Goal: Use online tool/utility: Utilize a website feature to perform a specific function

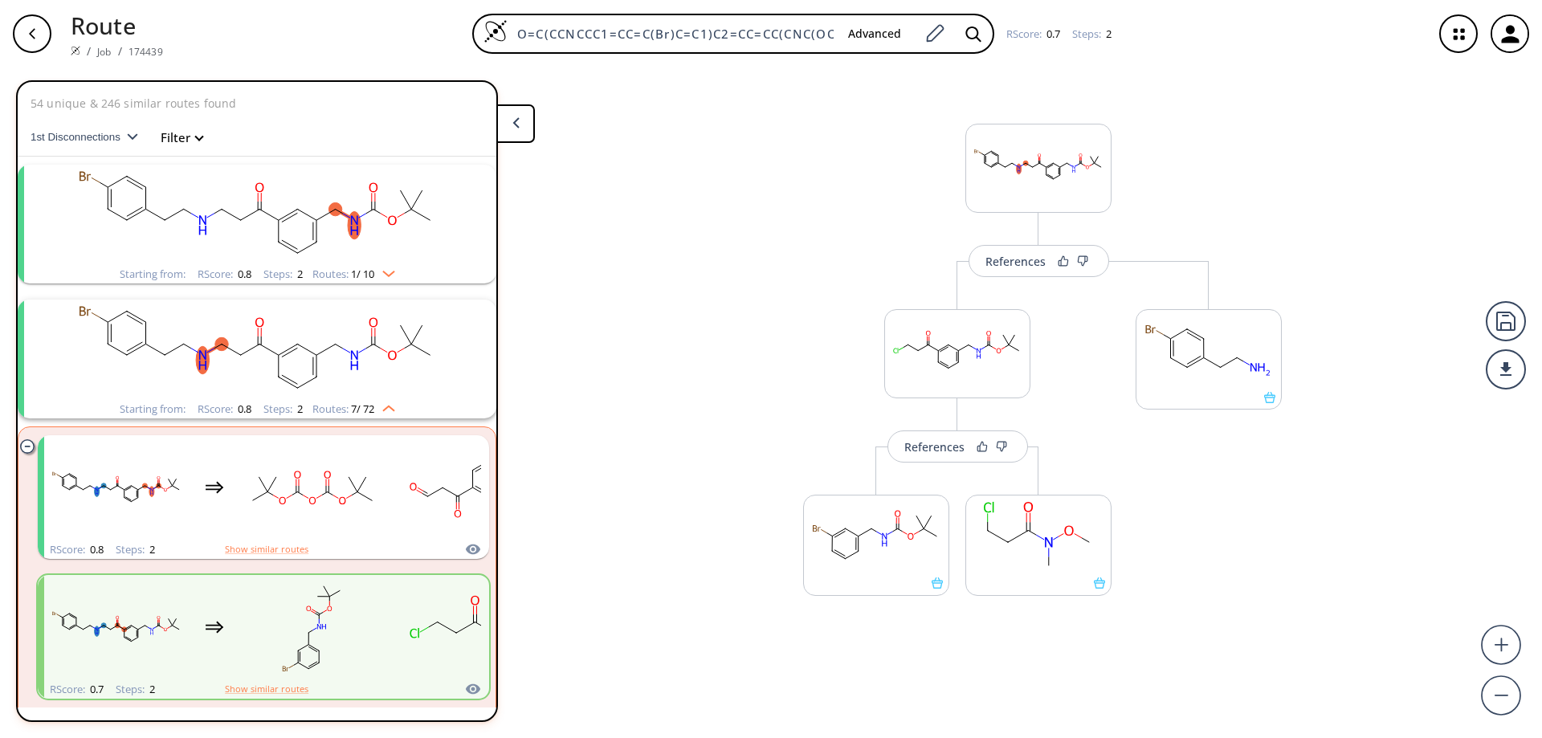
scroll to position [307, 0]
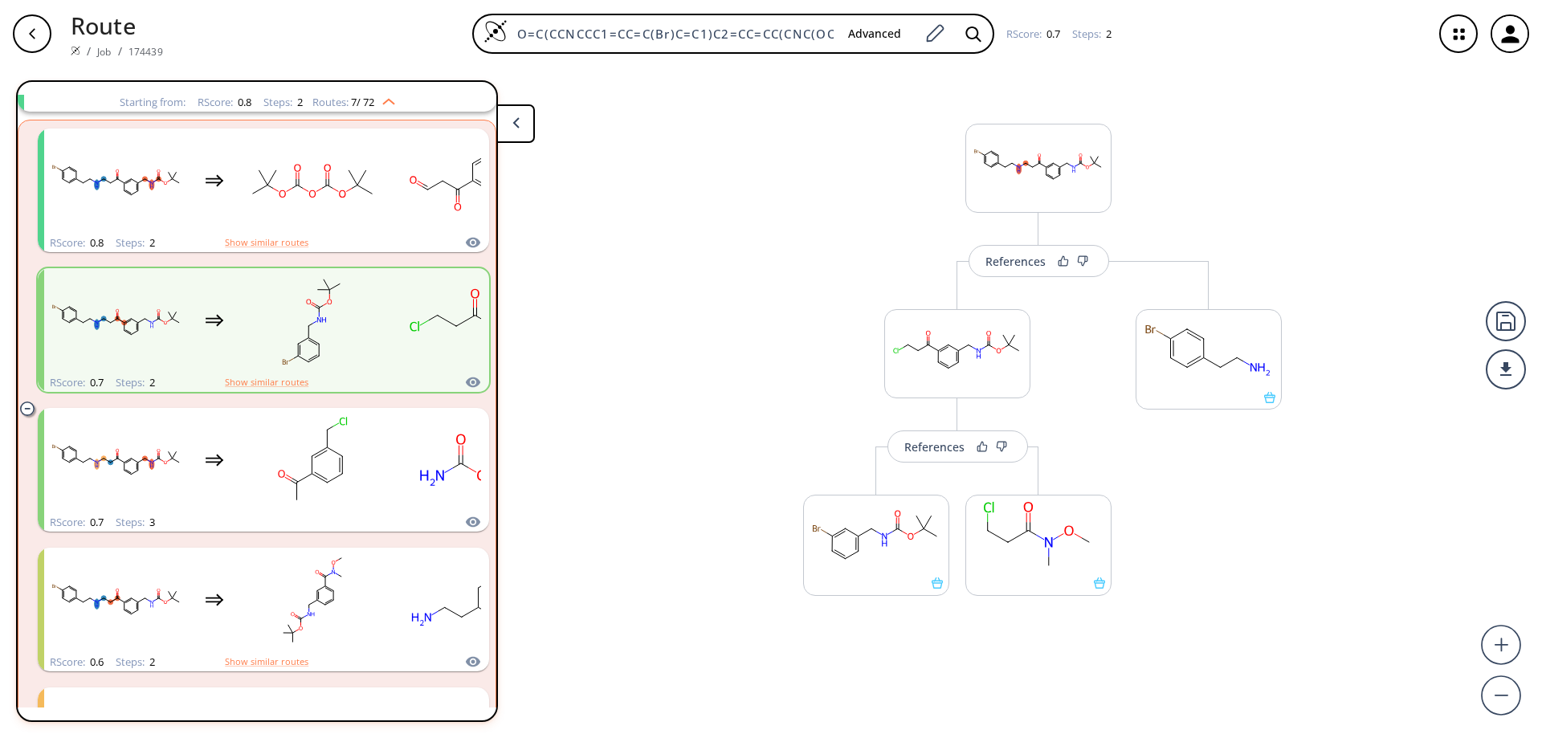
click at [22, 37] on div "button" at bounding box center [32, 33] width 39 height 39
click at [39, 29] on div "button" at bounding box center [32, 33] width 39 height 39
click at [1515, 29] on icon "button" at bounding box center [1510, 34] width 27 height 27
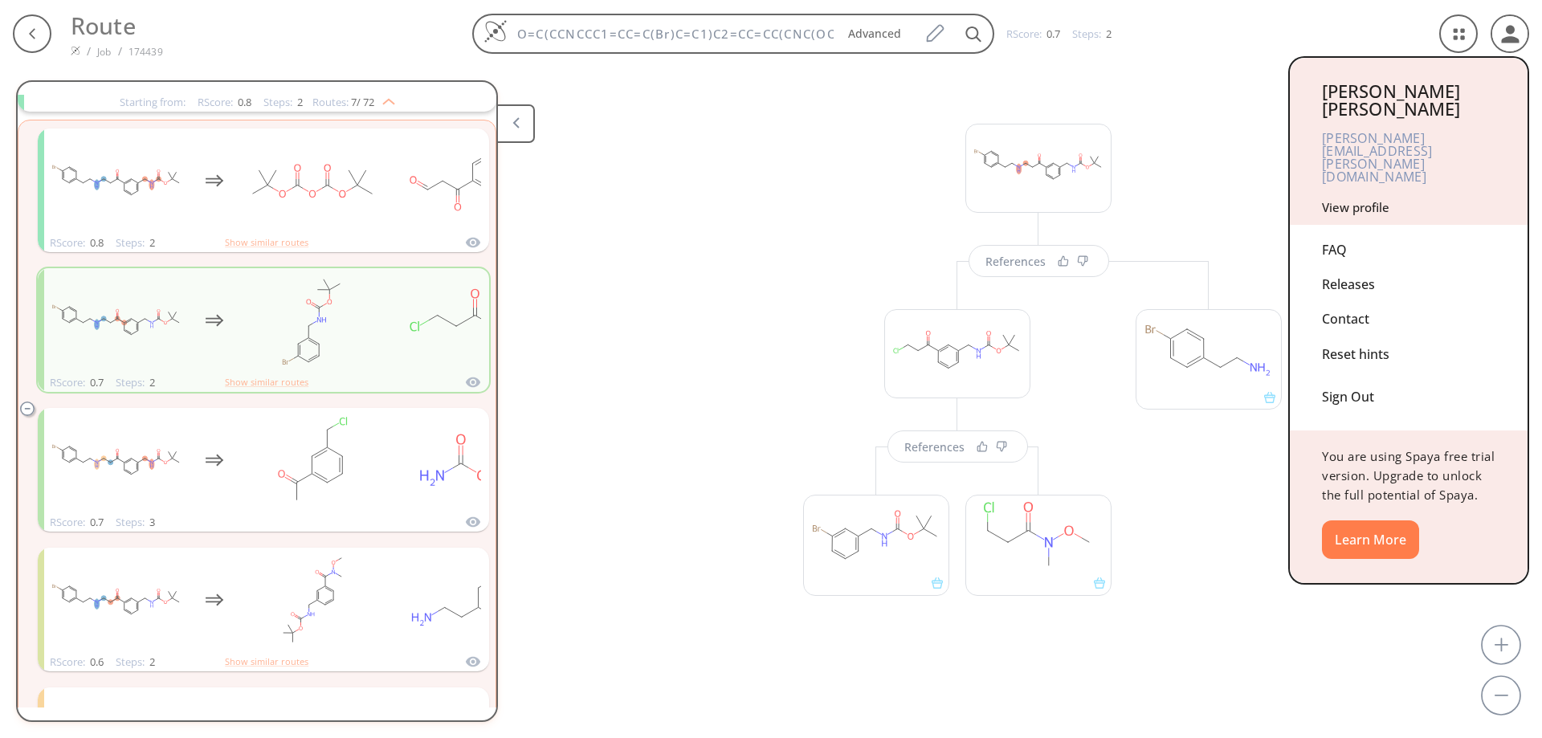
click at [1346, 372] on div "Sign Out" at bounding box center [1408, 393] width 173 height 43
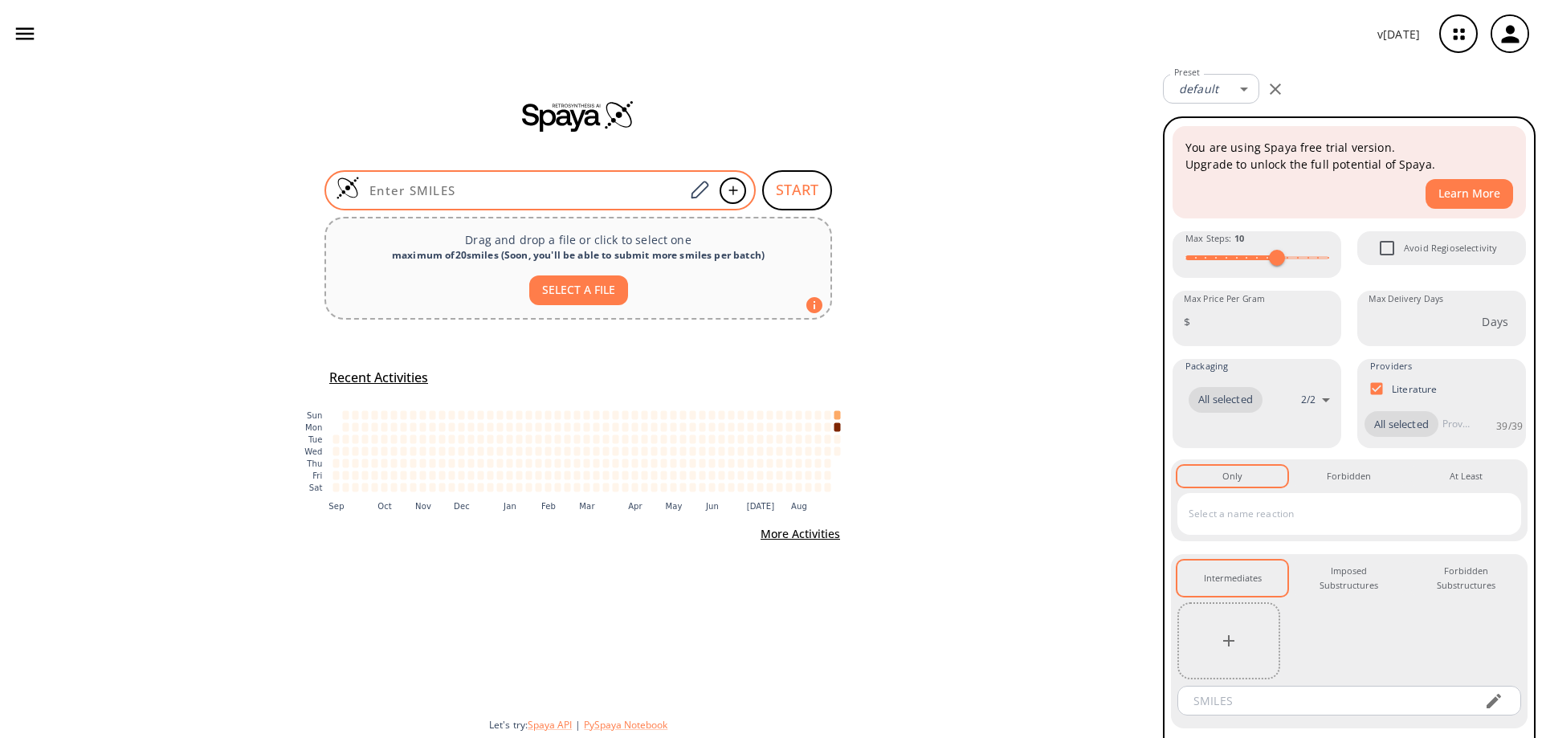
click at [453, 190] on input at bounding box center [522, 190] width 324 height 16
paste input "ClC1=NC2=CC=CC(CN3CC3)=C2C(SC)=N1"
type input "ClC1=NC2=CC=CC(CN3CC3)=C2C(SC)=N1"
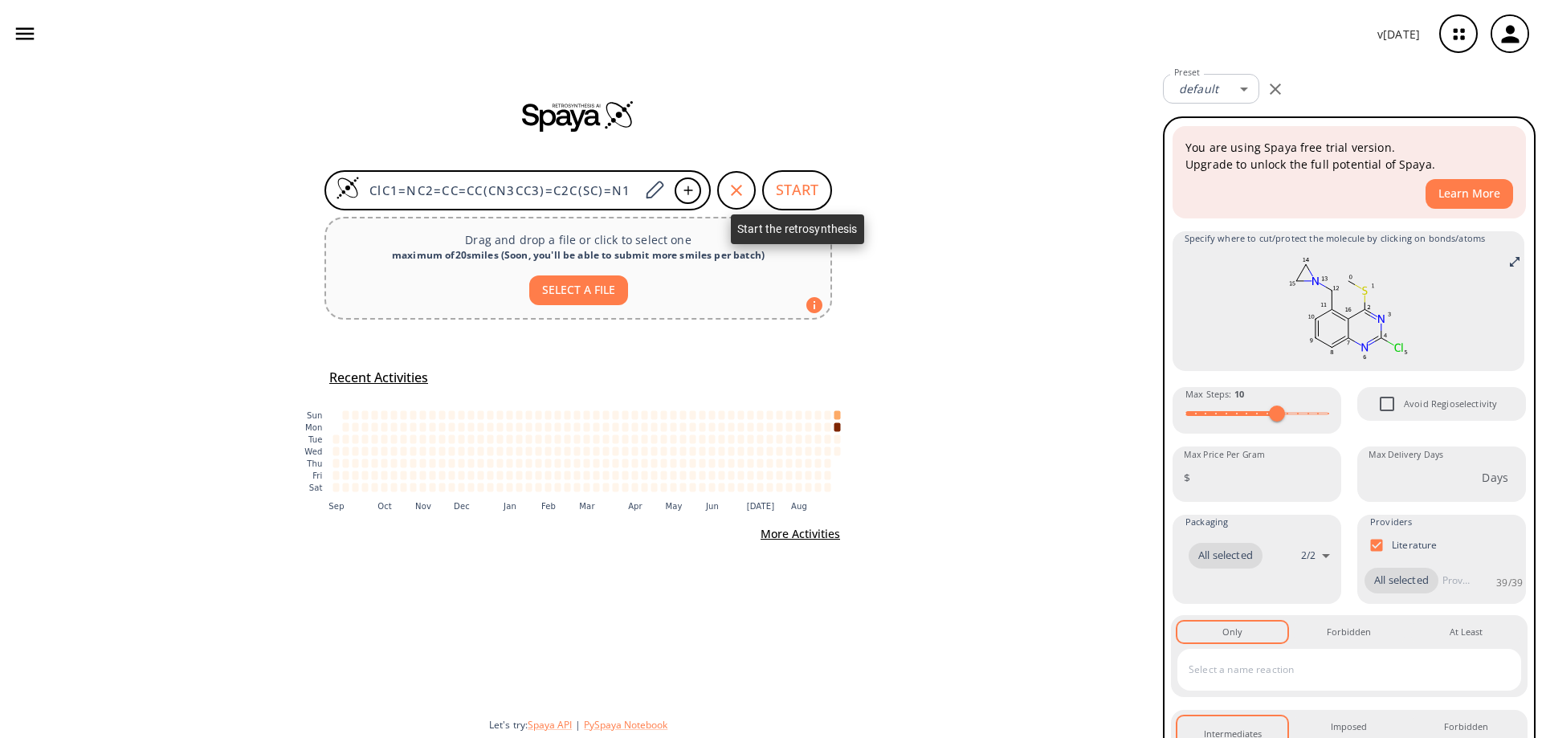
click at [798, 188] on button "START" at bounding box center [797, 190] width 70 height 40
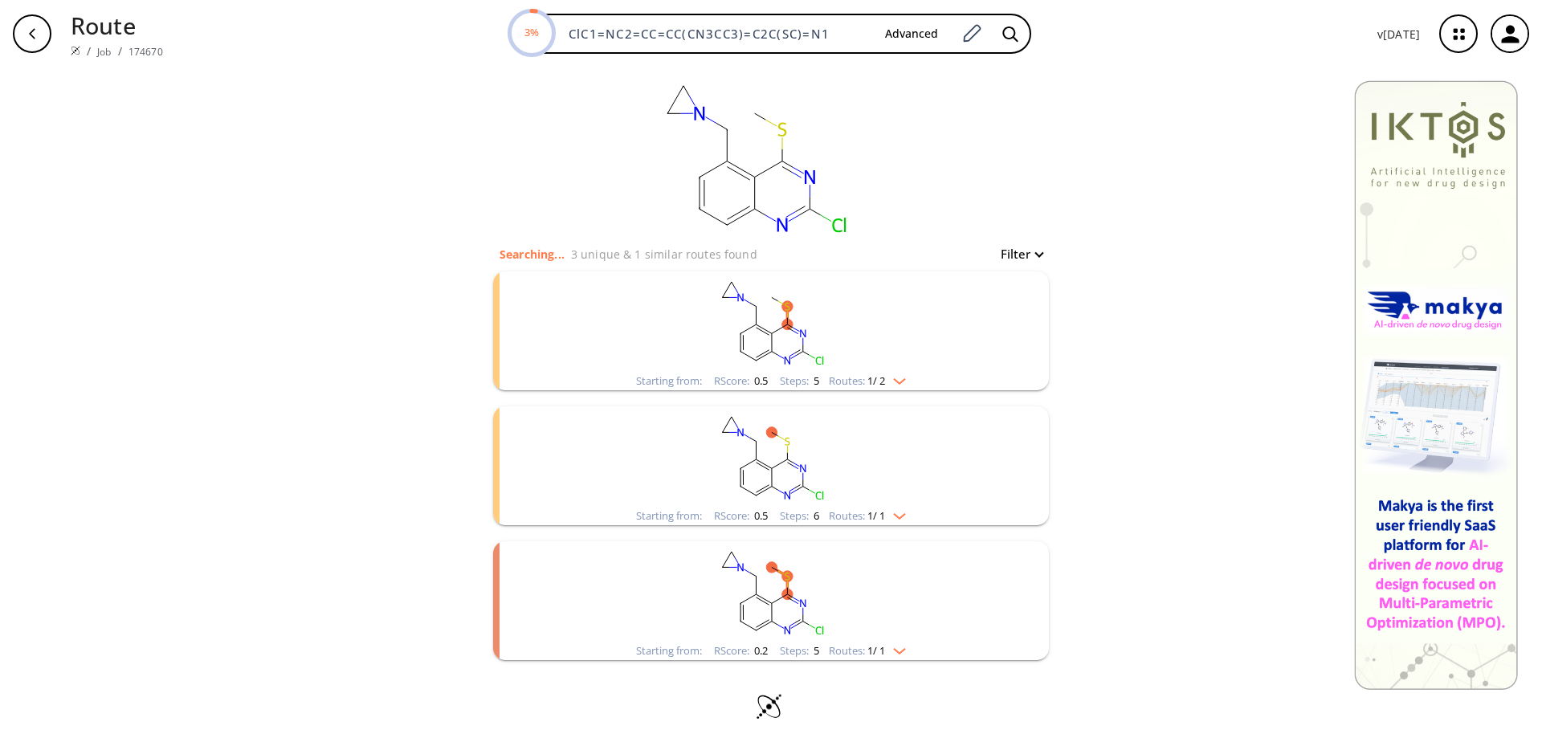
click at [779, 336] on rect "clusters" at bounding box center [771, 321] width 418 height 100
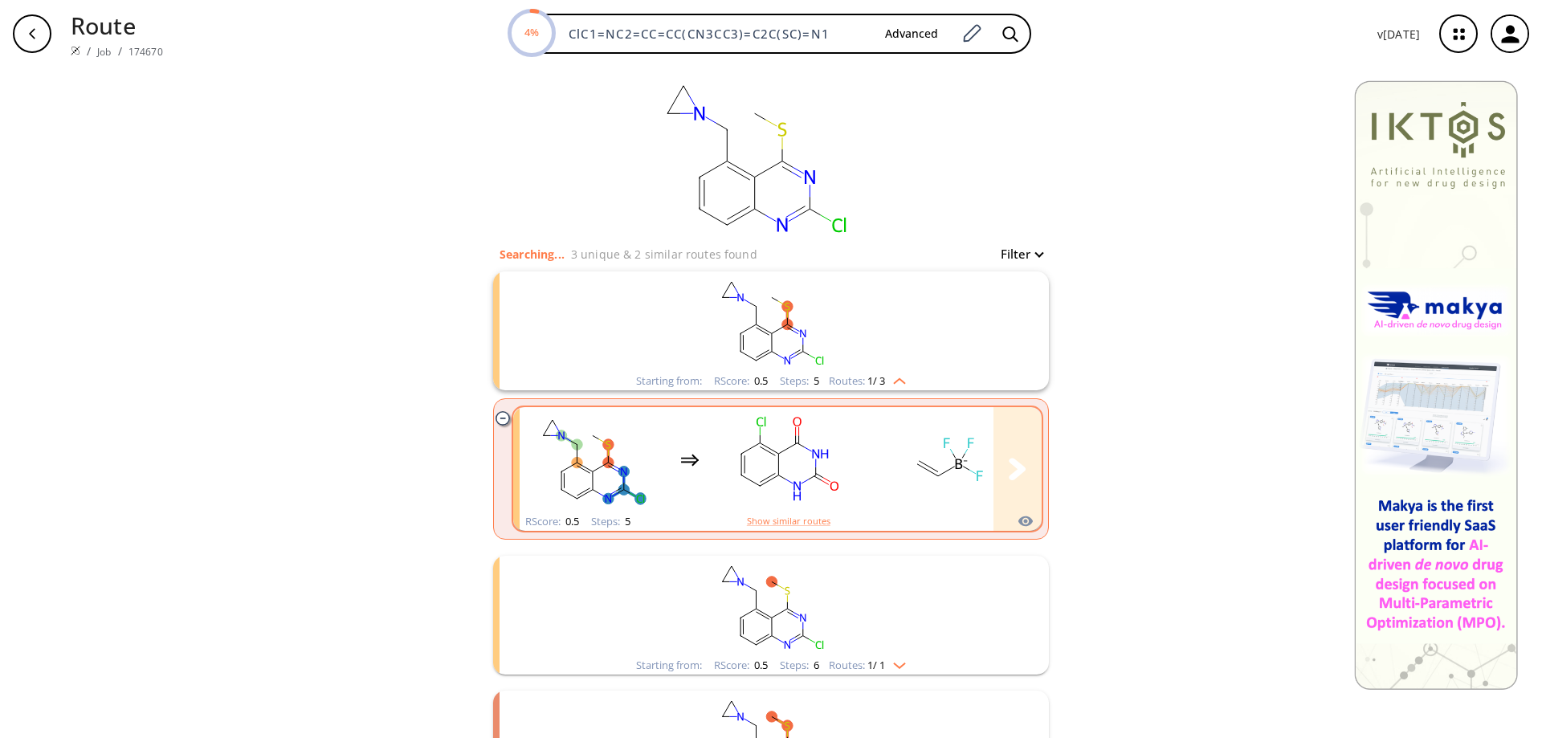
click at [765, 471] on rect "clusters" at bounding box center [788, 460] width 145 height 100
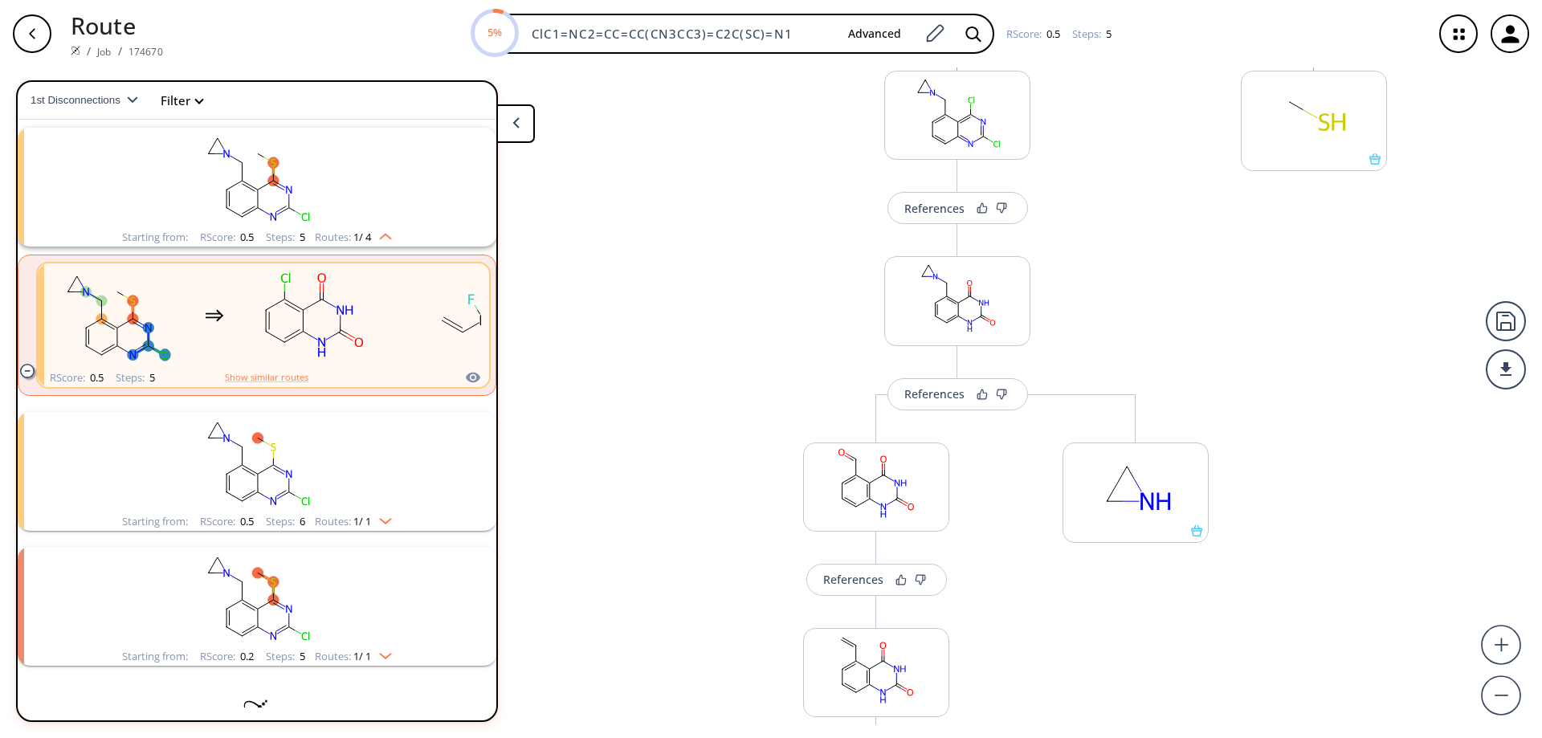
scroll to position [241, 0]
click at [928, 203] on div "References" at bounding box center [934, 206] width 60 height 10
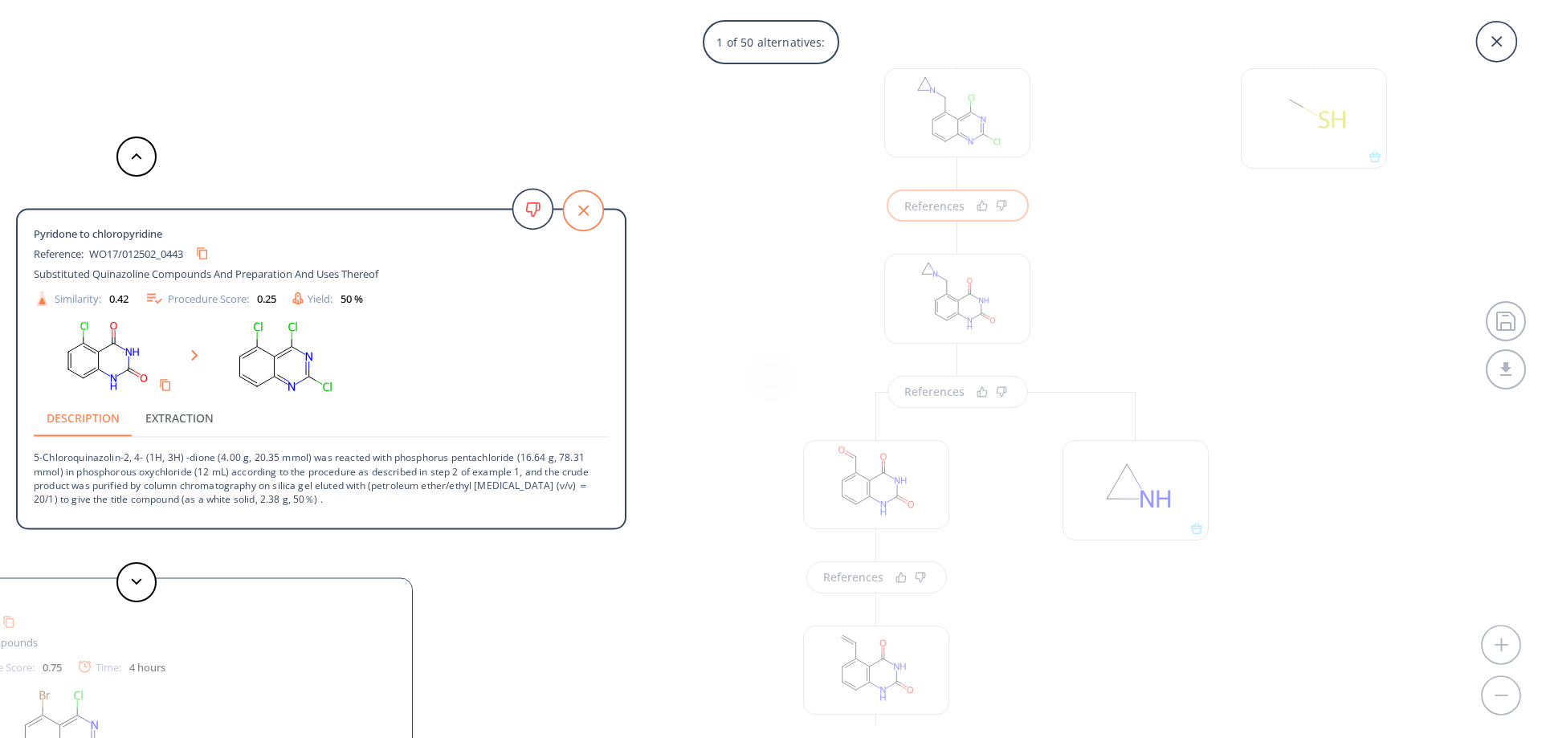
click at [585, 212] on icon at bounding box center [583, 211] width 10 height 10
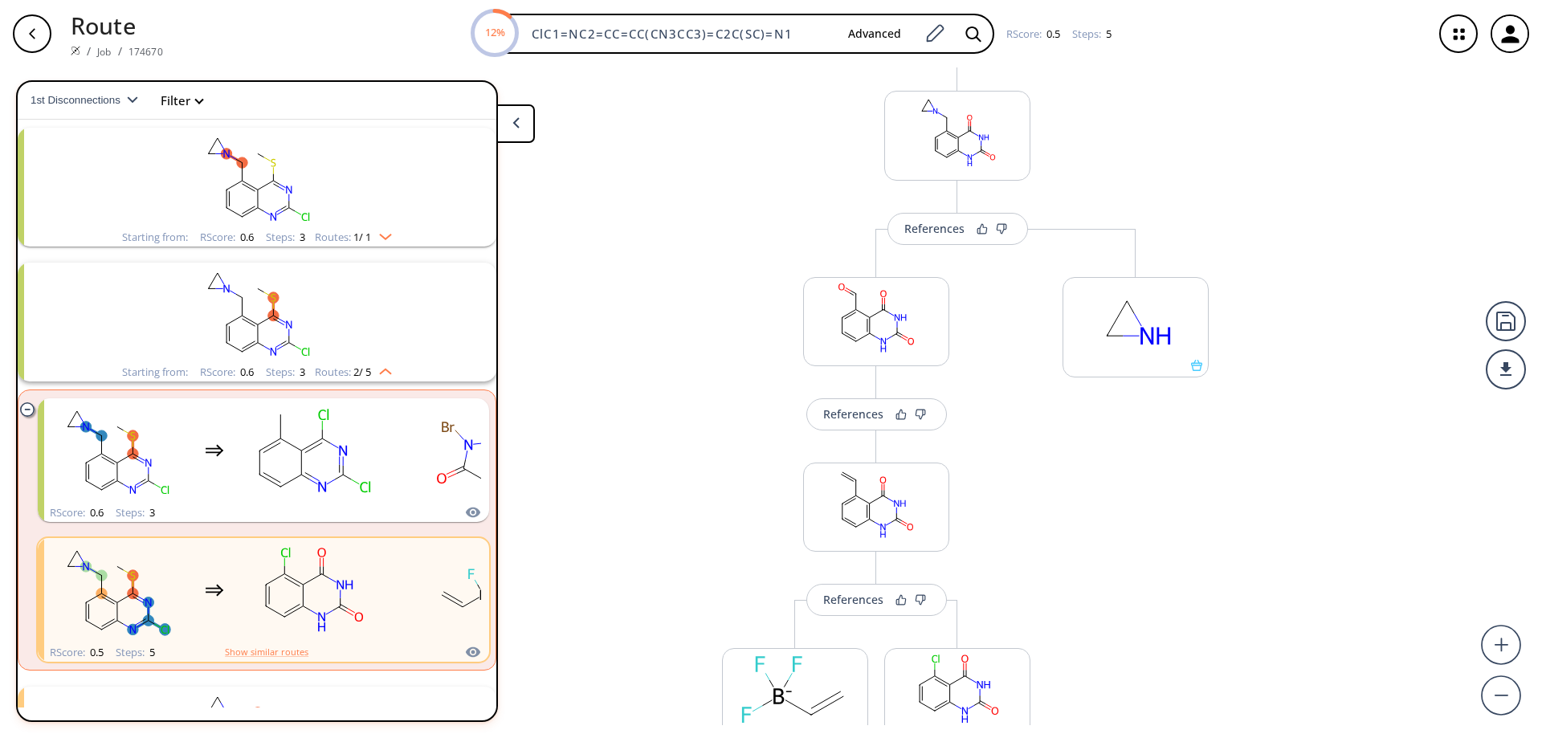
scroll to position [379, 0]
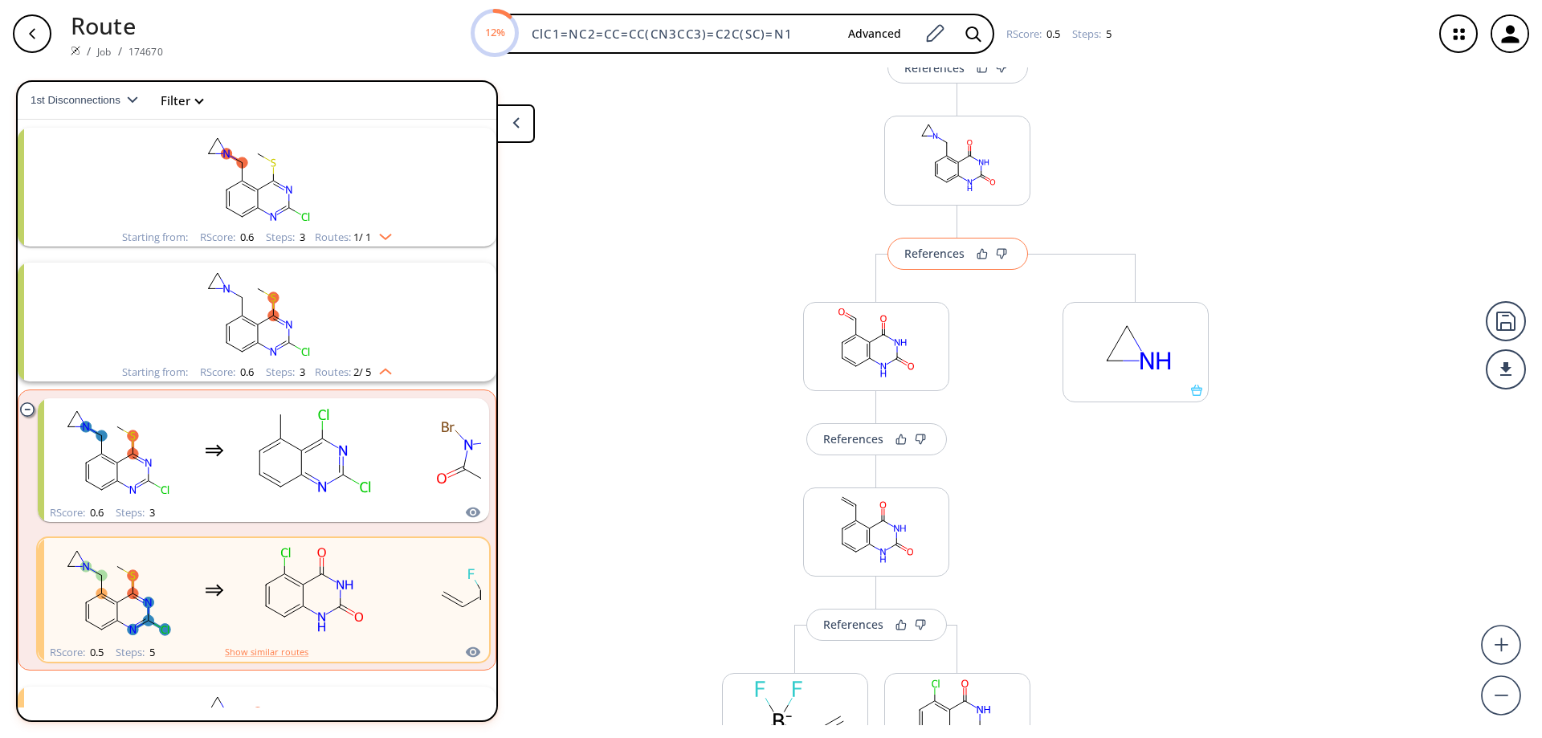
click at [936, 254] on div "References" at bounding box center [934, 253] width 60 height 10
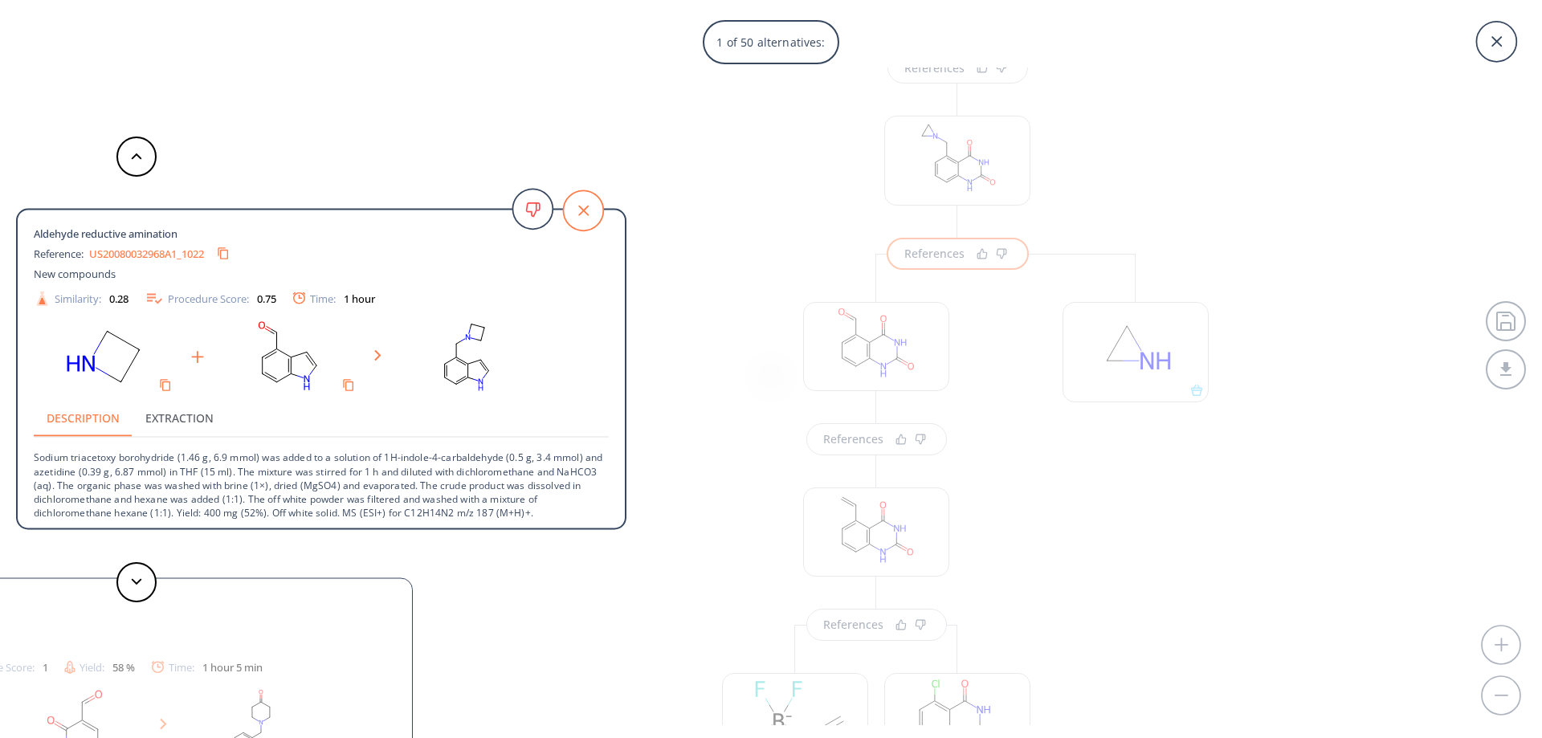
click at [583, 205] on icon at bounding box center [583, 210] width 40 height 40
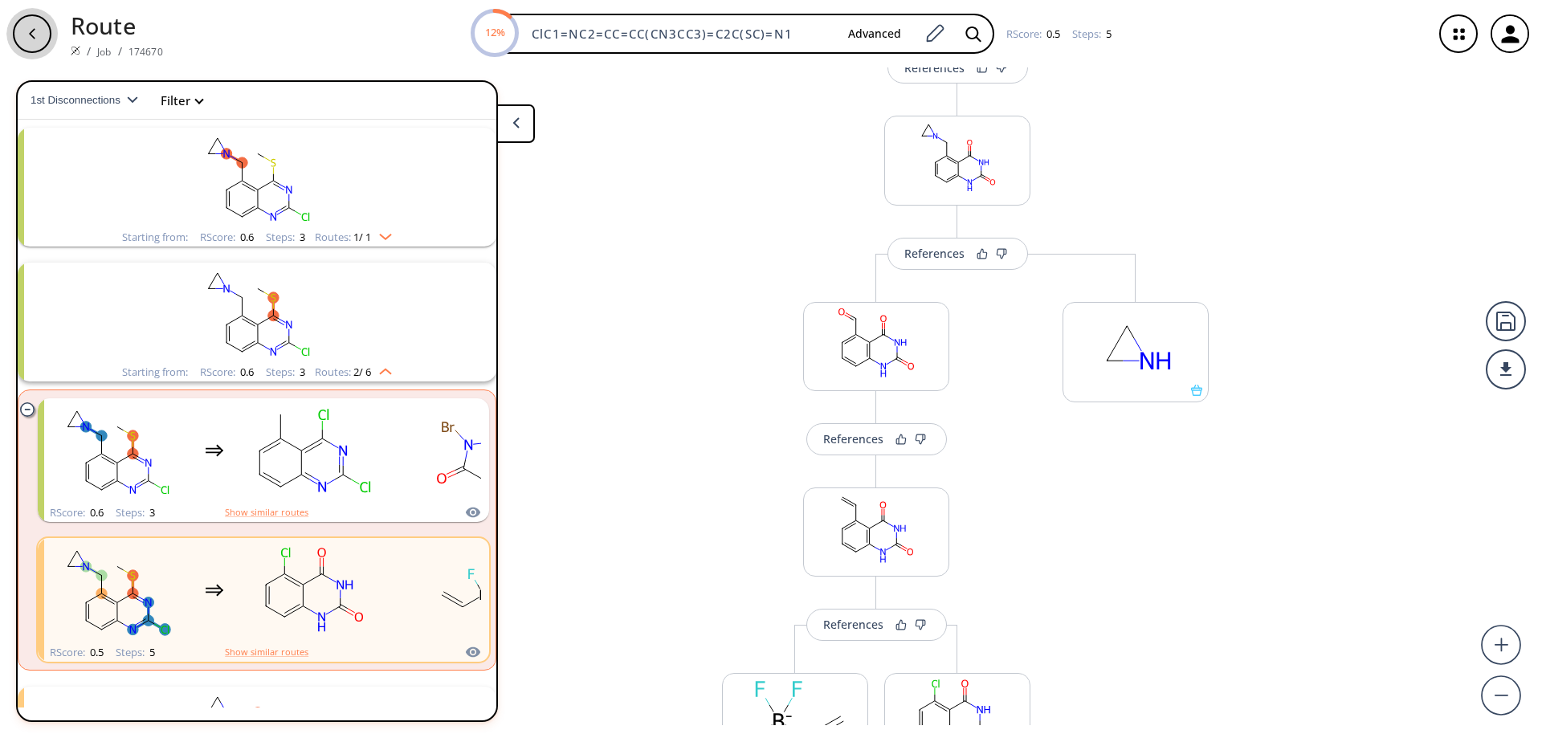
click at [41, 33] on div "button" at bounding box center [32, 33] width 39 height 39
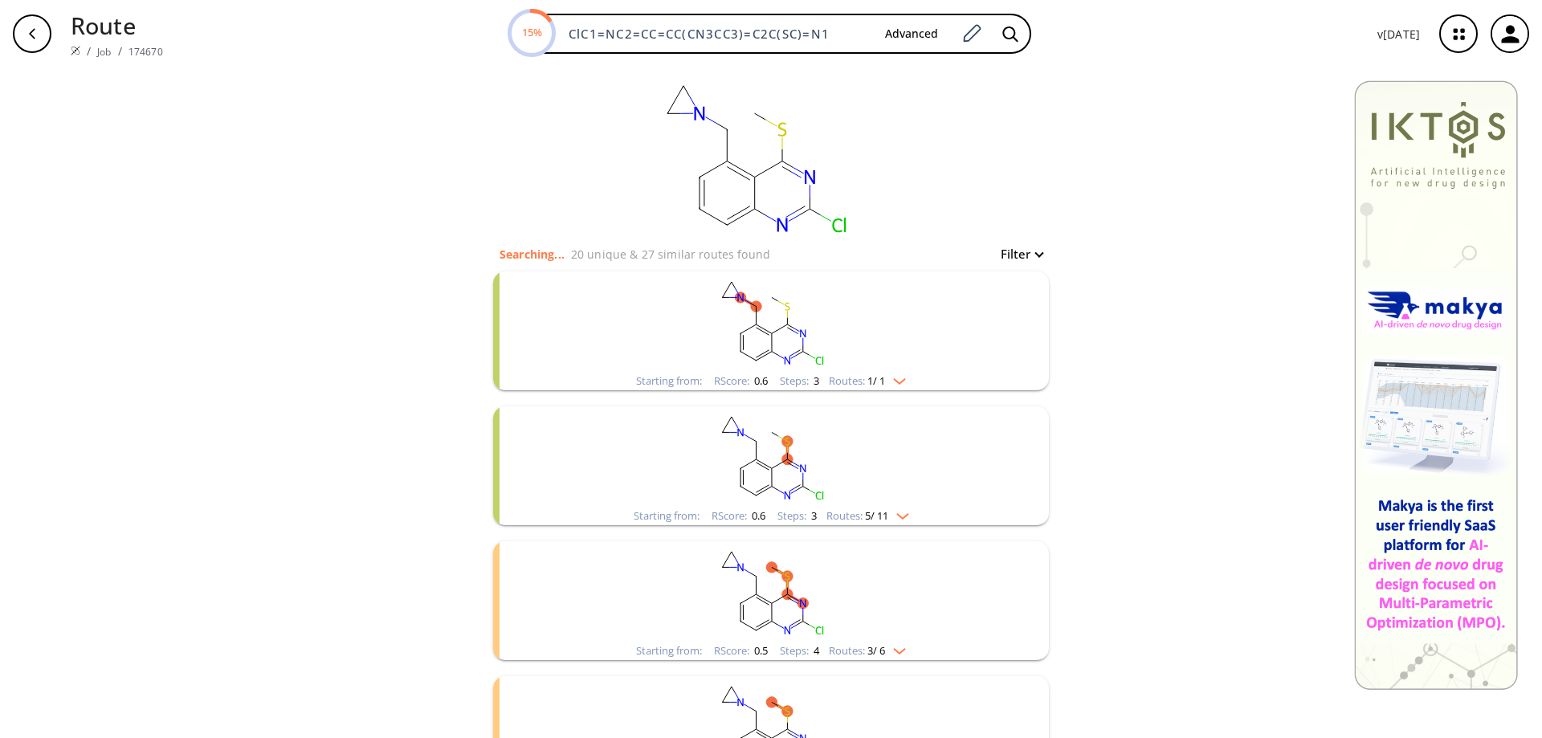
click at [762, 459] on rect "clusters" at bounding box center [771, 456] width 418 height 100
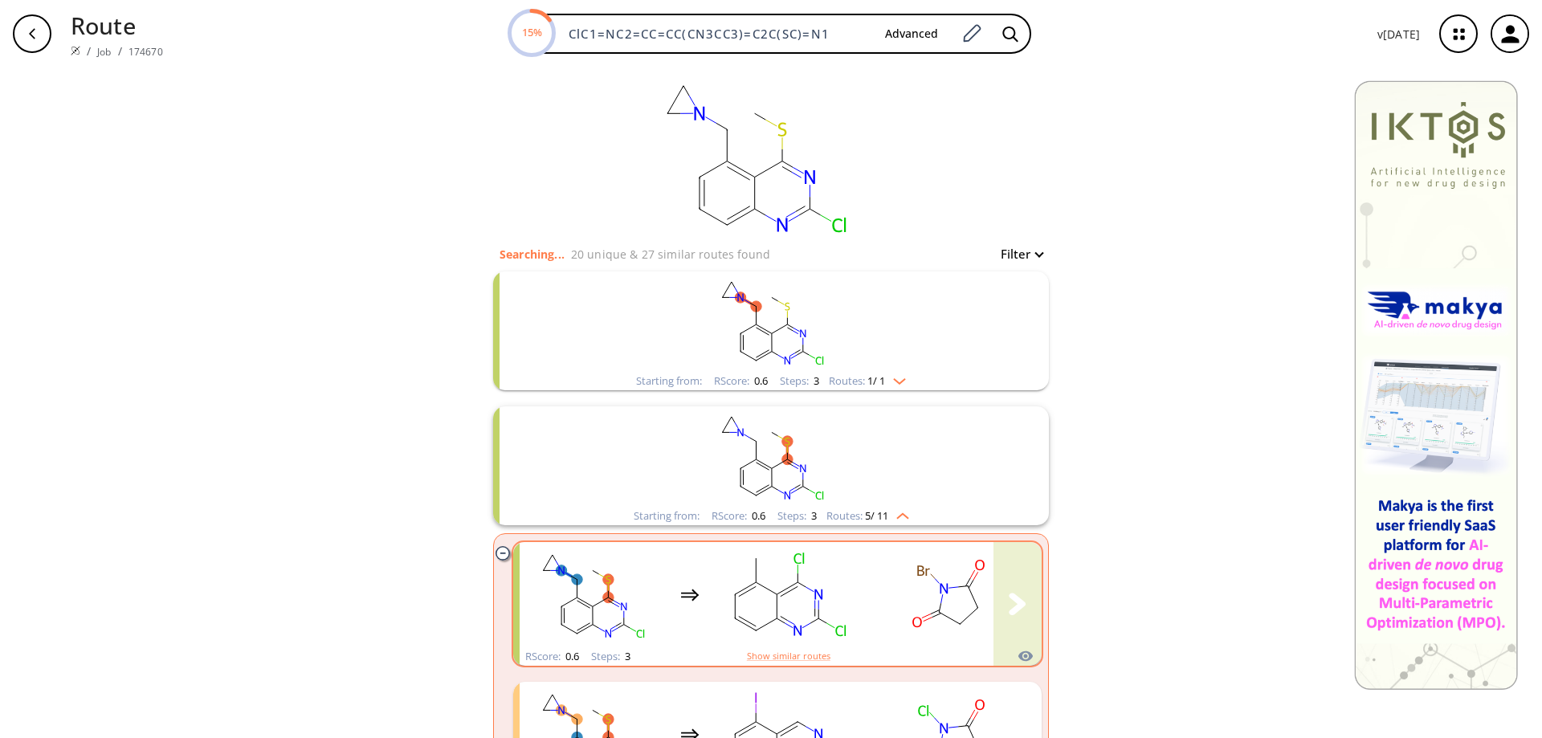
click at [752, 605] on rect "clusters" at bounding box center [788, 594] width 145 height 100
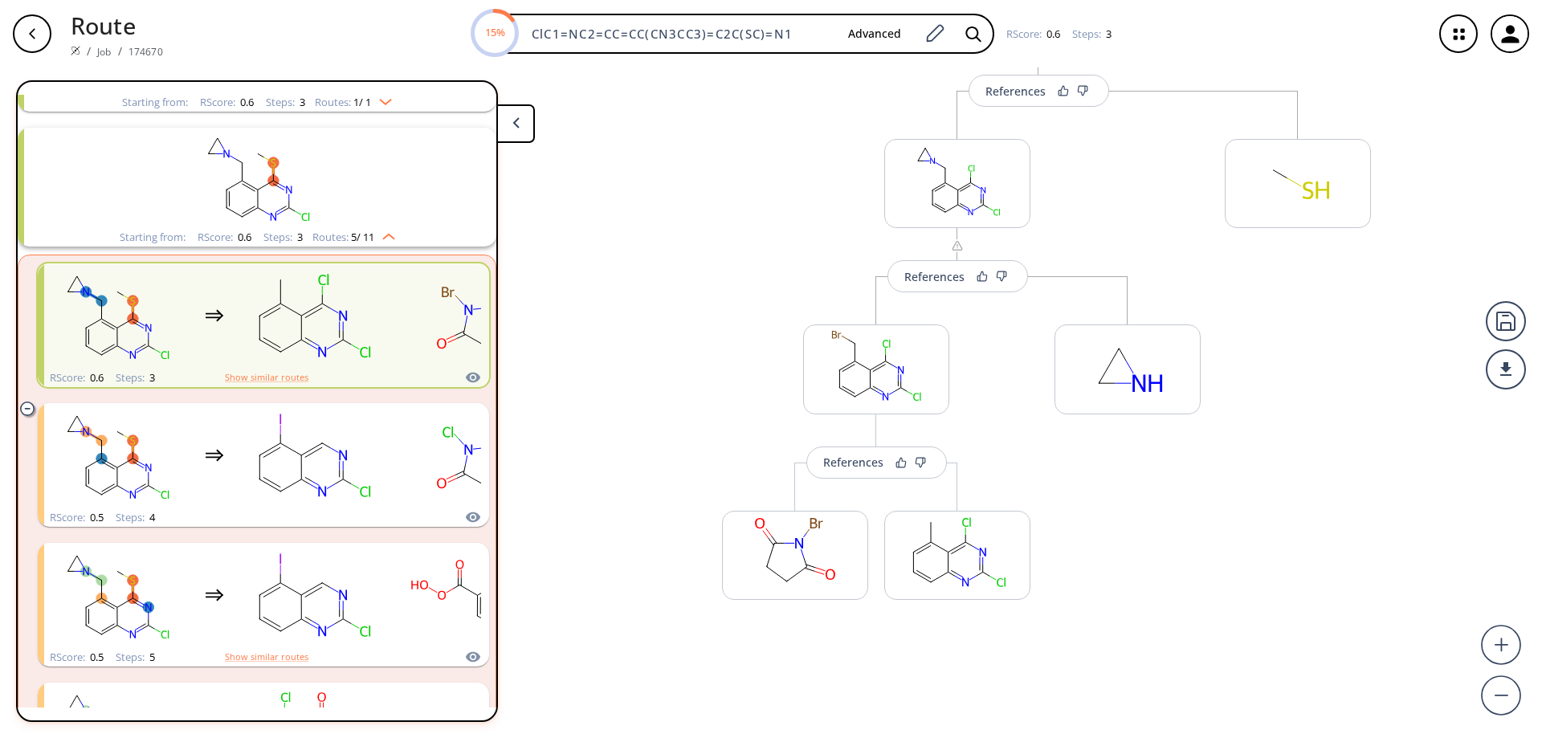
scroll to position [173, 0]
click at [846, 459] on div "References" at bounding box center [853, 459] width 60 height 10
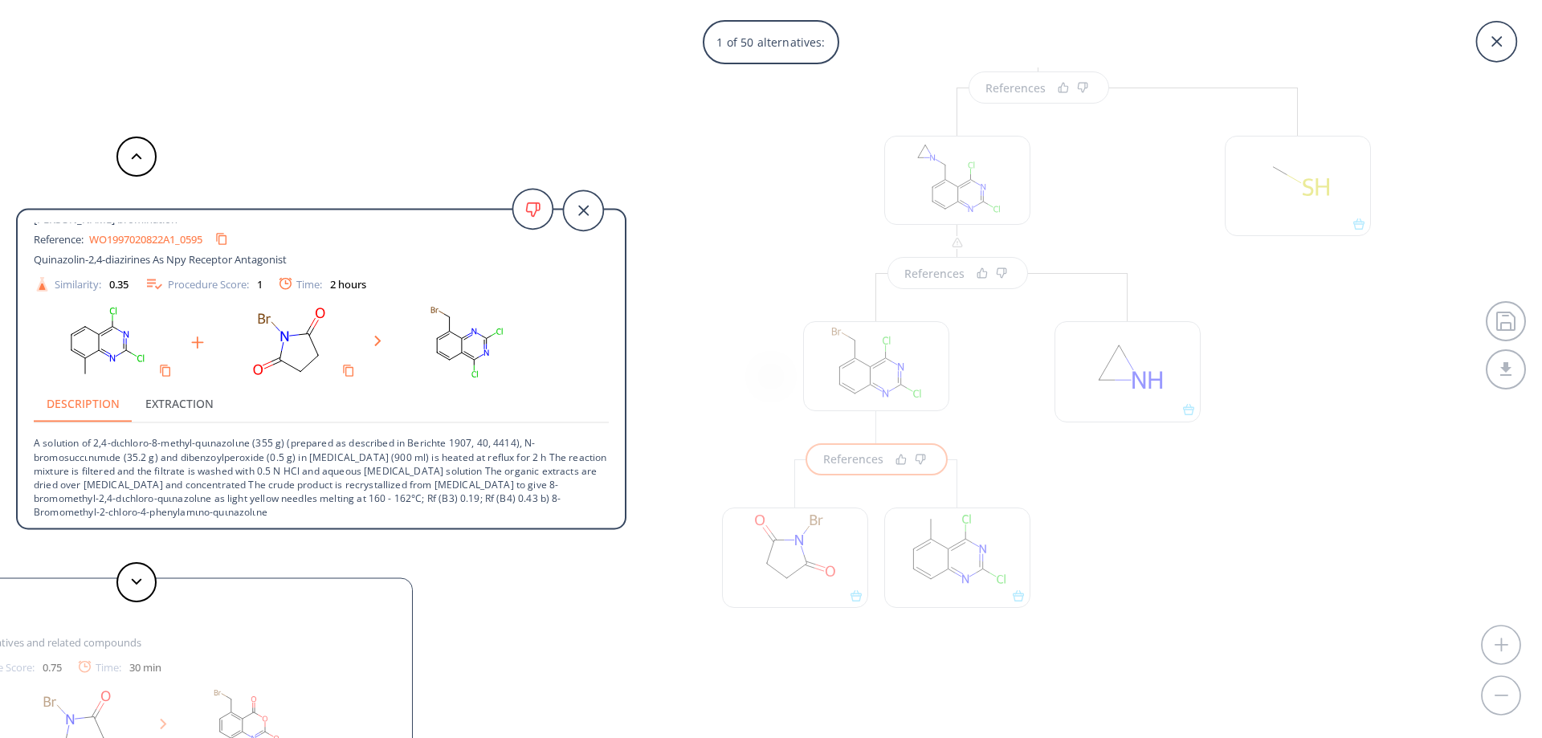
scroll to position [16, 0]
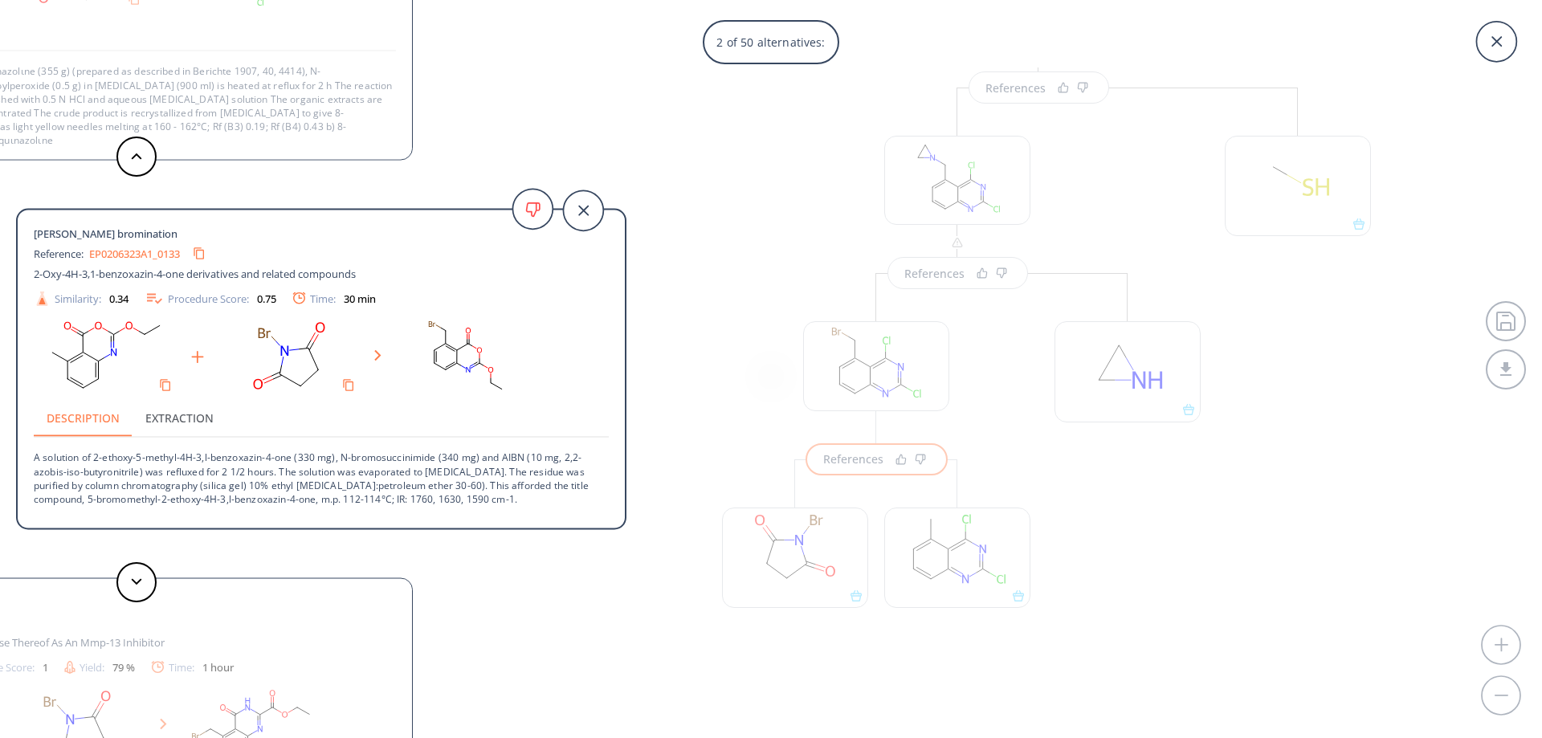
drag, startPoint x: 356, startPoint y: 48, endPoint x: 378, endPoint y: 90, distance: 47.4
click at [378, 90] on div "[PERSON_NAME] bromination Reference: WO1997020822A1_0595 Quinazolin-2,4-diaziri…" at bounding box center [107, -1] width 610 height 321
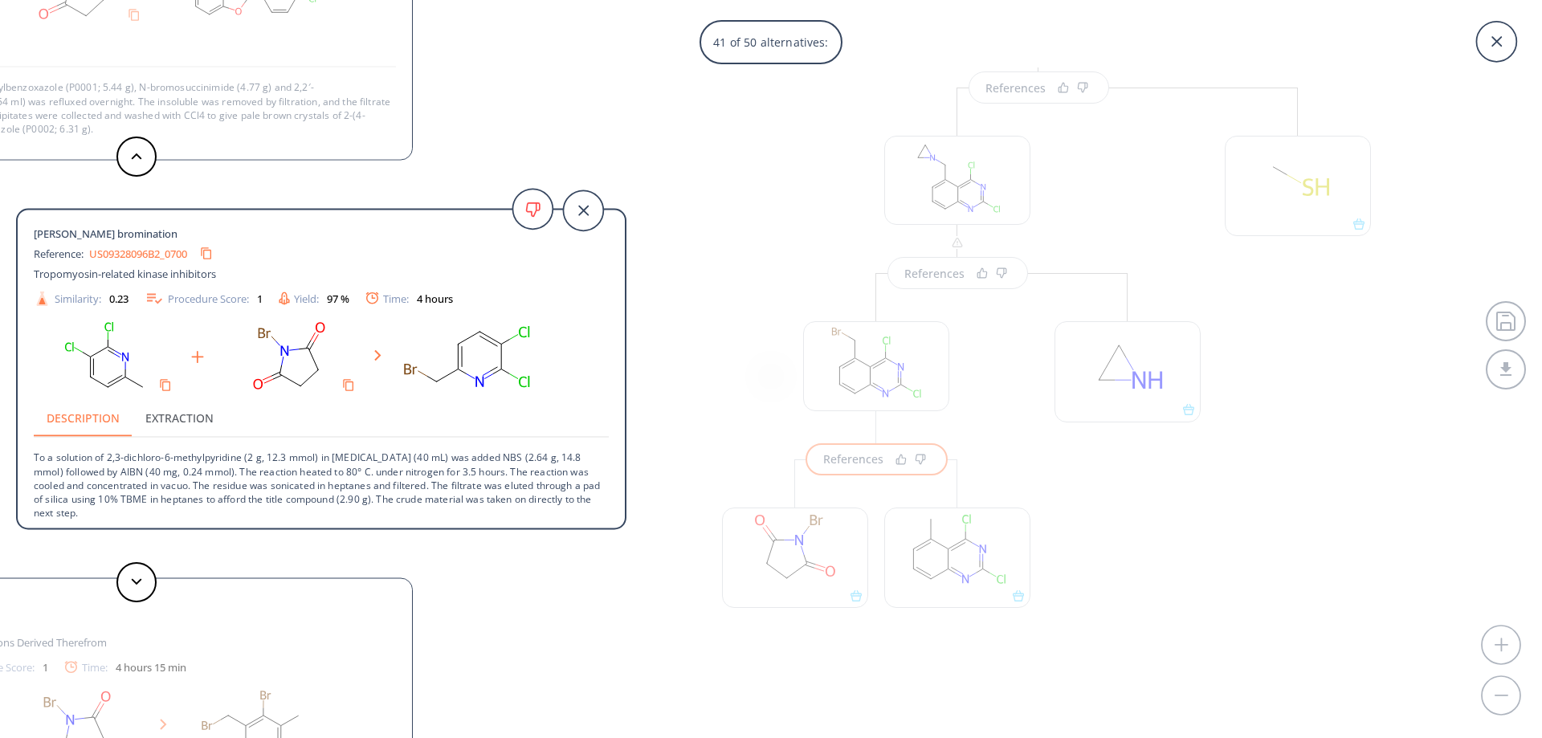
click at [1400, 51] on div "41 of 50 alternatives:" at bounding box center [771, 42] width 1542 height 44
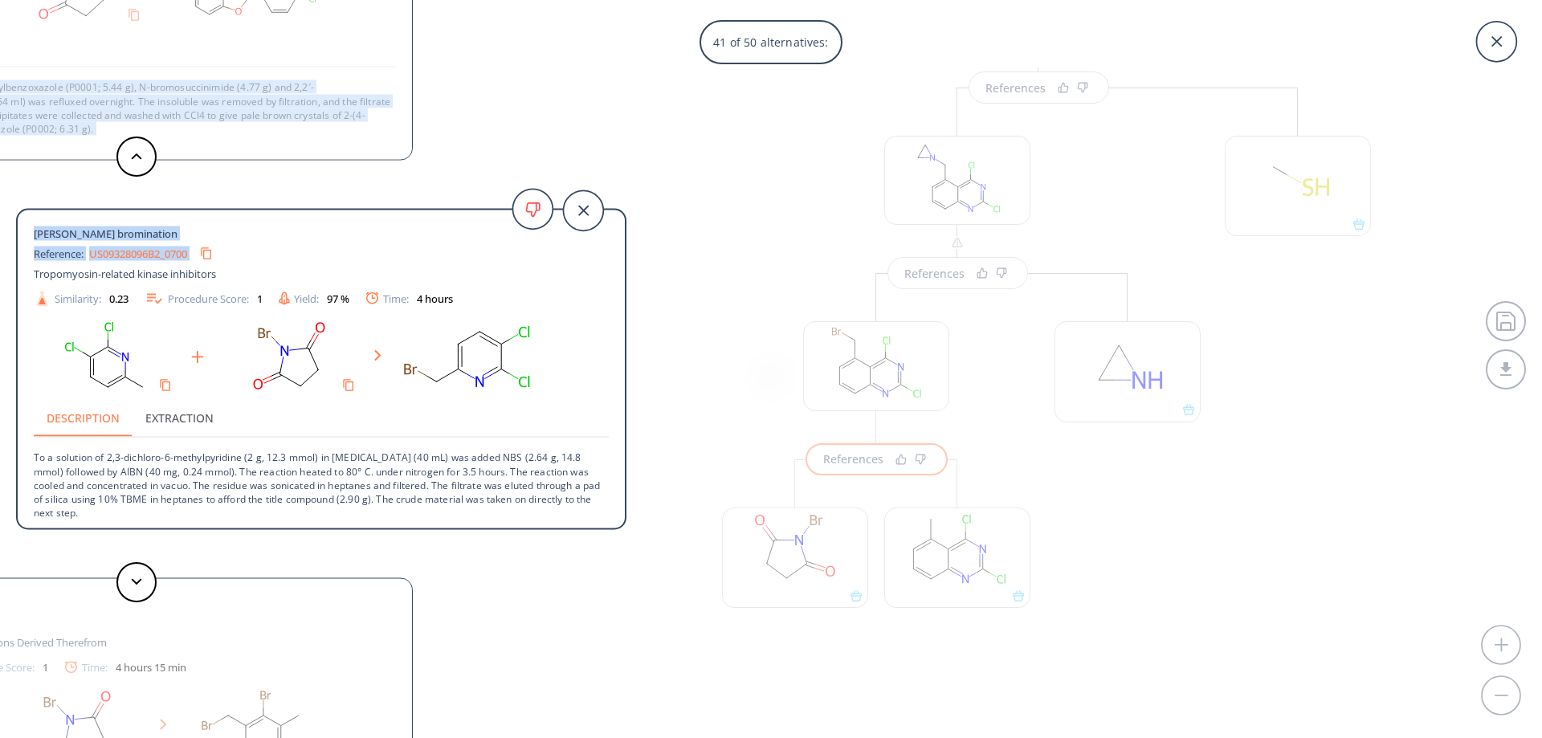
drag, startPoint x: 345, startPoint y: 55, endPoint x: 374, endPoint y: 247, distance: 194.9
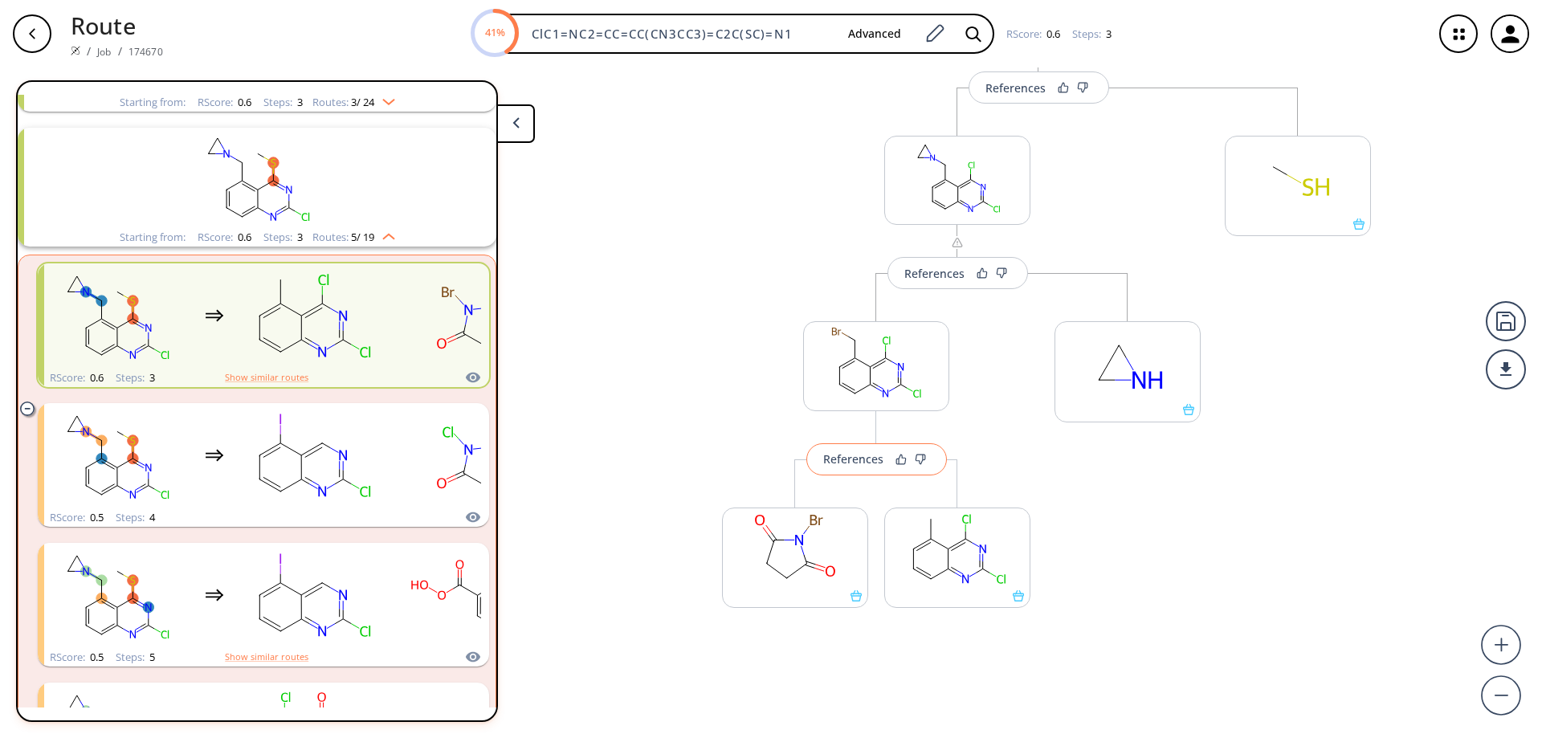
click at [860, 460] on div "References" at bounding box center [853, 459] width 60 height 10
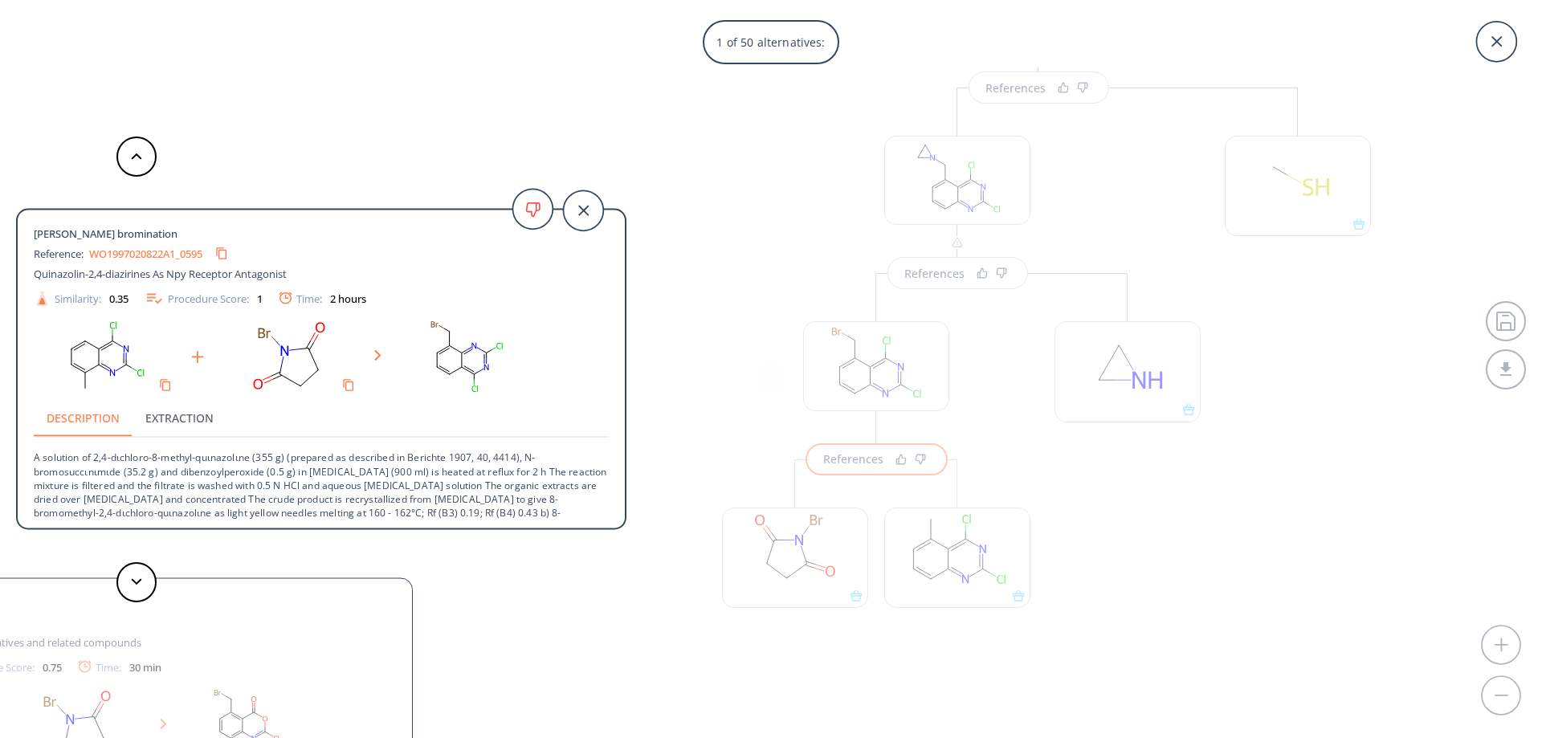
click at [164, 249] on link "WO1997020822A1_0595" at bounding box center [145, 253] width 113 height 10
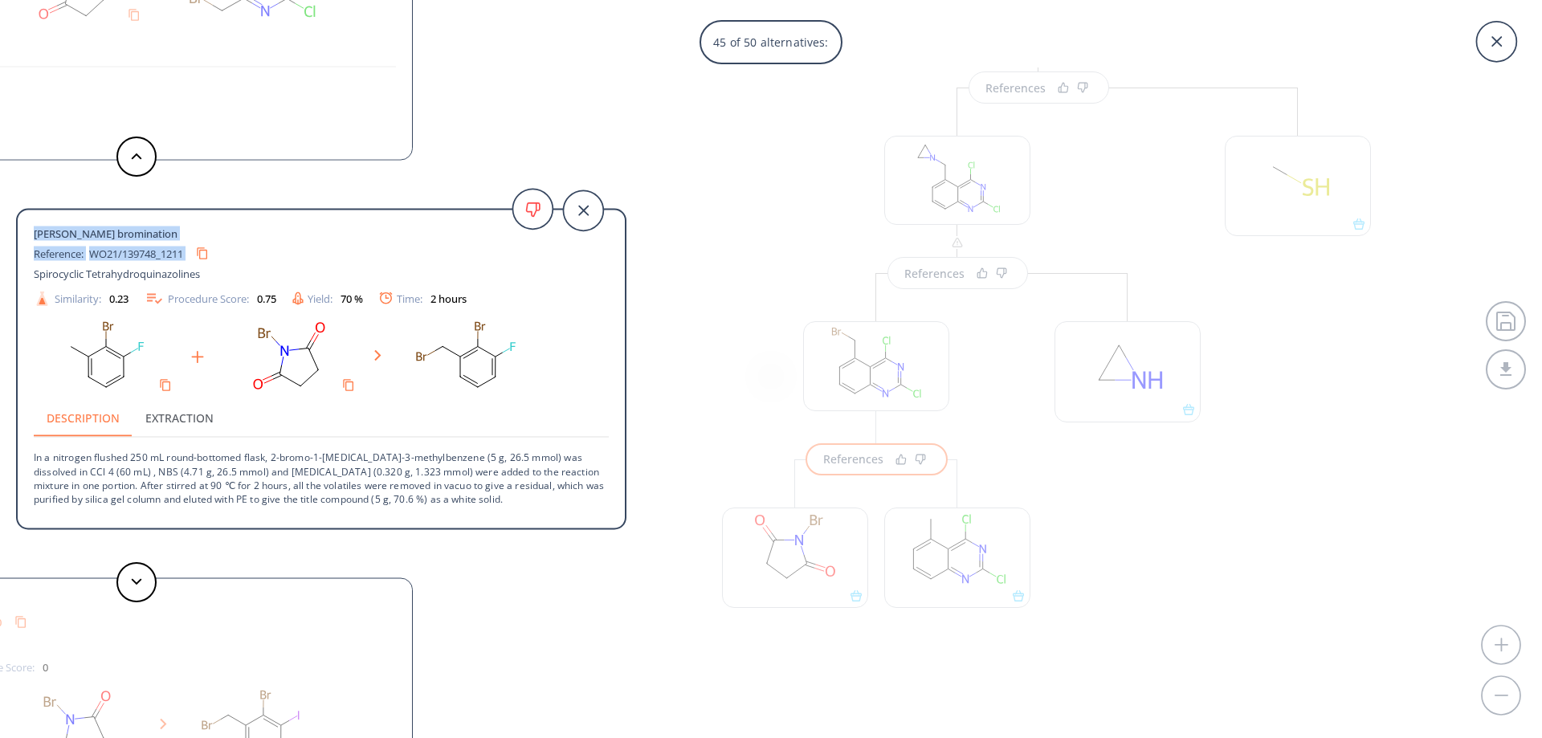
drag, startPoint x: 320, startPoint y: 74, endPoint x: 367, endPoint y: 264, distance: 196.1
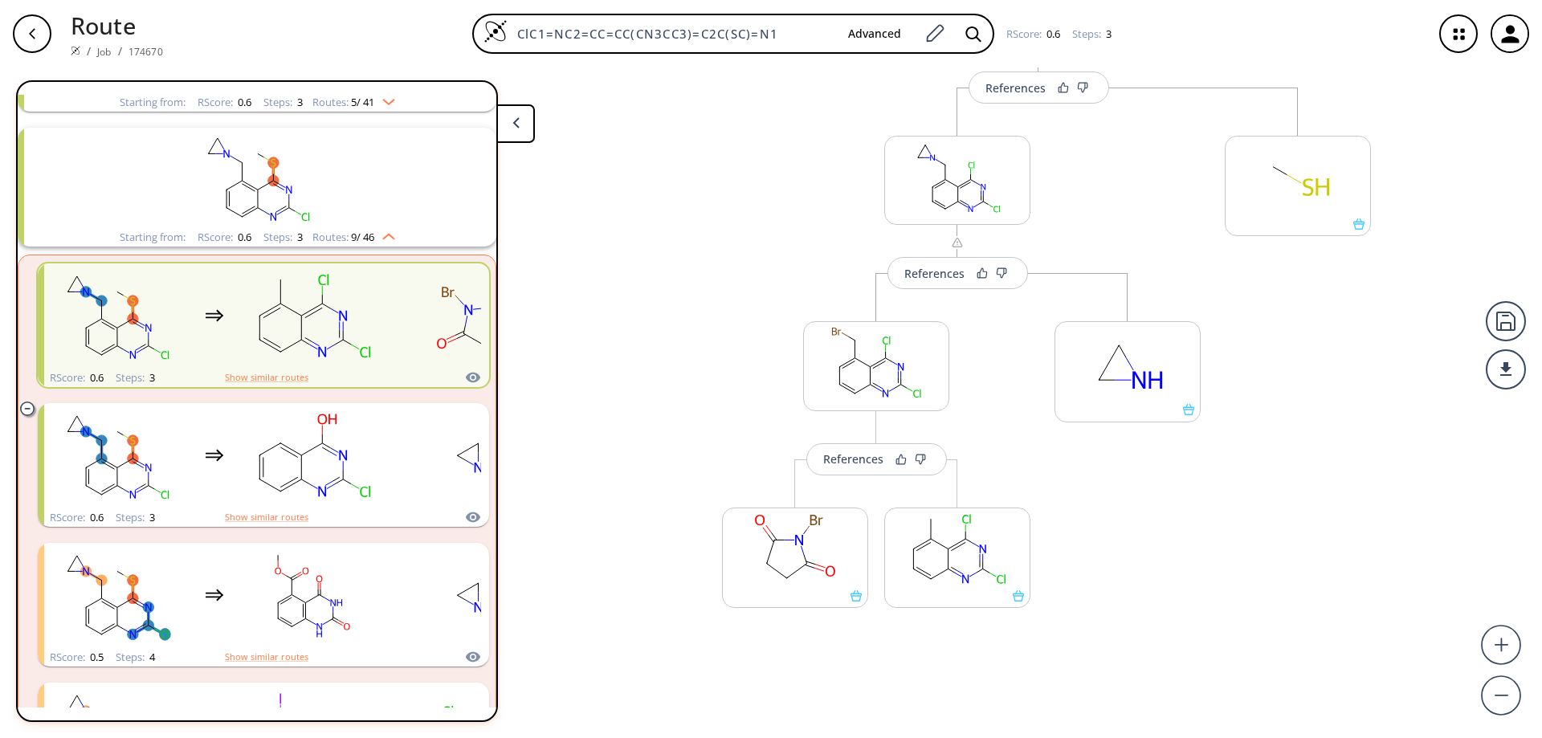
scroll to position [0, 0]
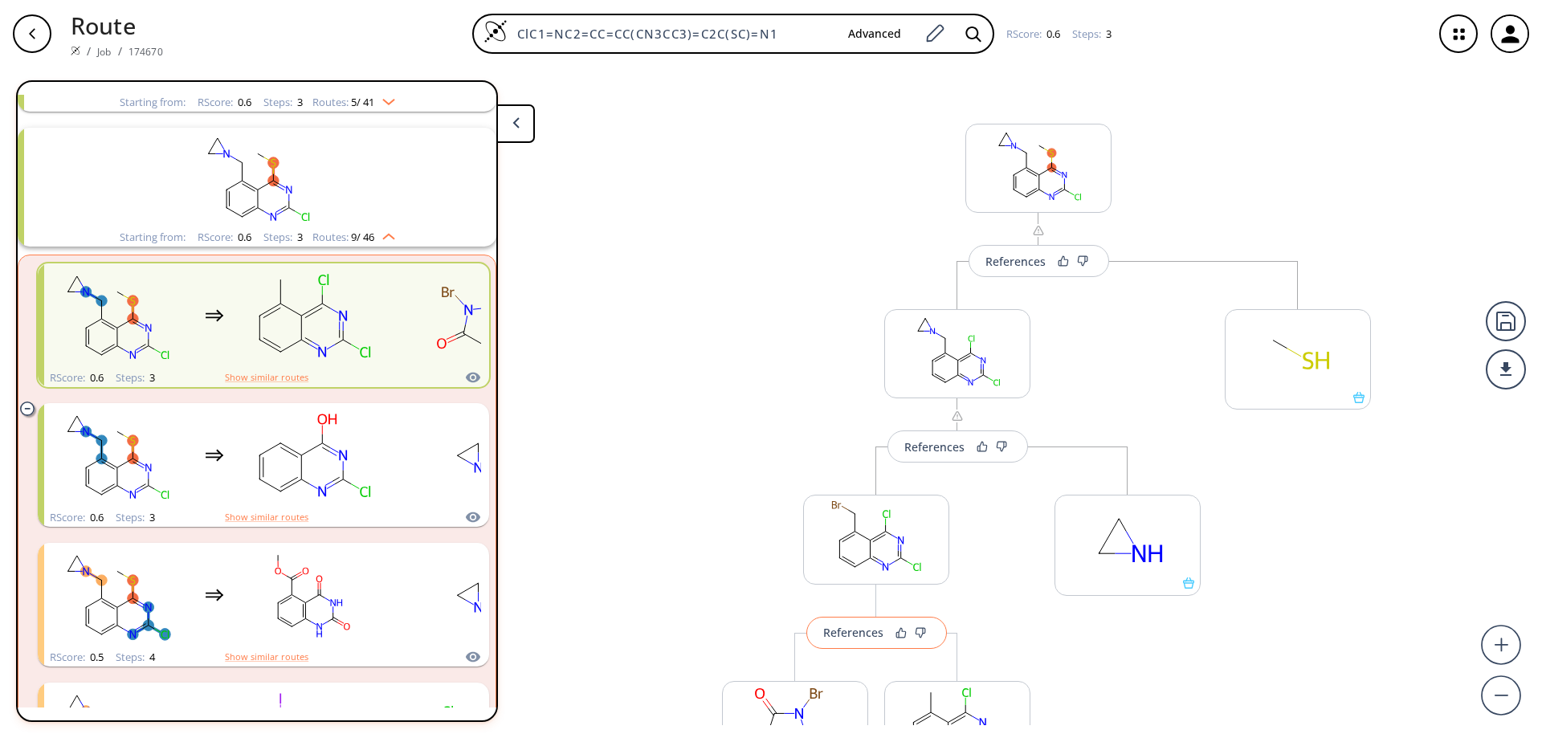
click at [849, 629] on div "References" at bounding box center [853, 632] width 60 height 10
